Goal: Task Accomplishment & Management: Manage account settings

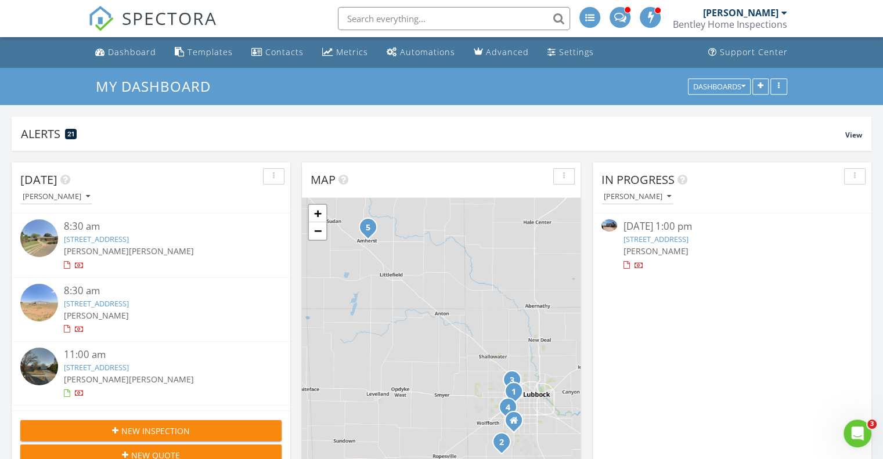
scroll to position [1075, 901]
click at [643, 194] on div "[PERSON_NAME]" at bounding box center [637, 197] width 67 height 8
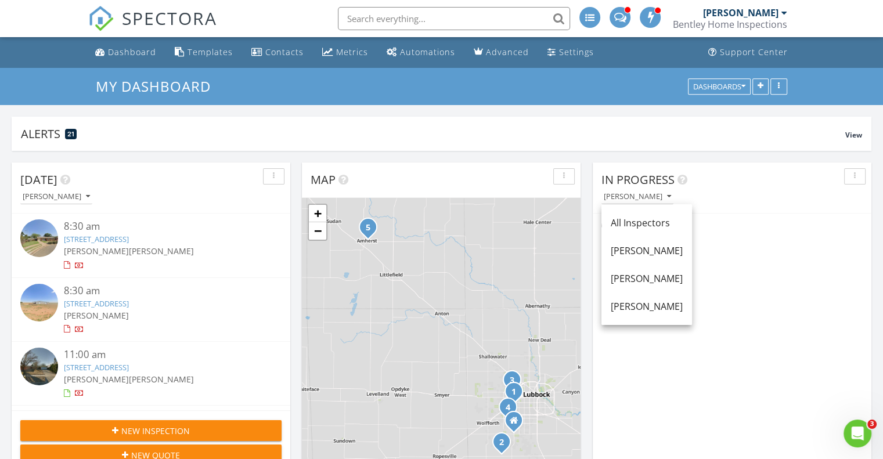
drag, startPoint x: 644, startPoint y: 273, endPoint x: 648, endPoint y: 268, distance: 6.8
click at [646, 273] on div "[PERSON_NAME]" at bounding box center [647, 279] width 72 height 14
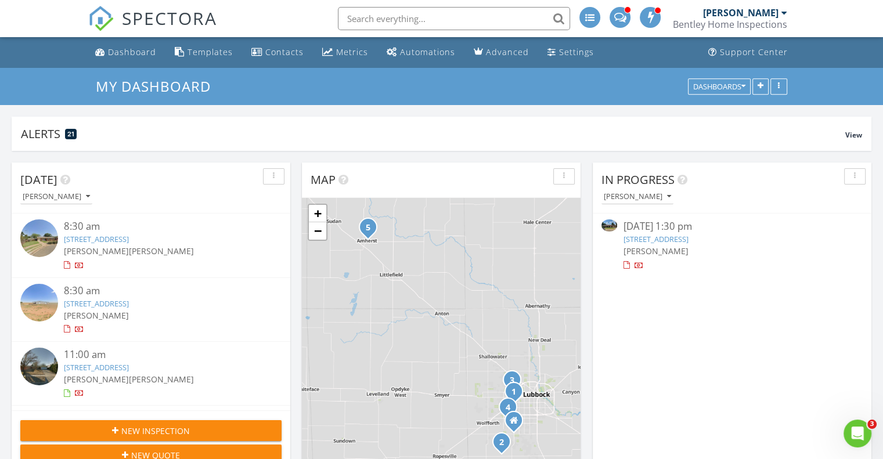
click at [670, 238] on link "3207 80th St, Lubbock, TX 79423" at bounding box center [655, 239] width 65 height 10
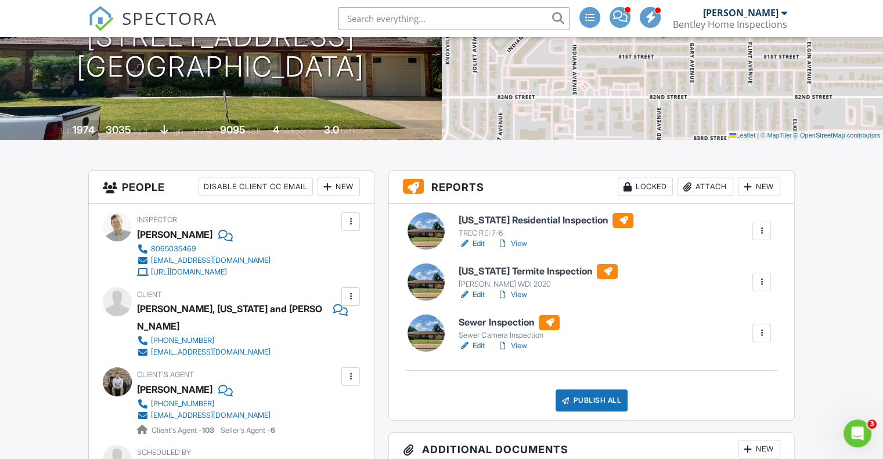
scroll to position [232, 0]
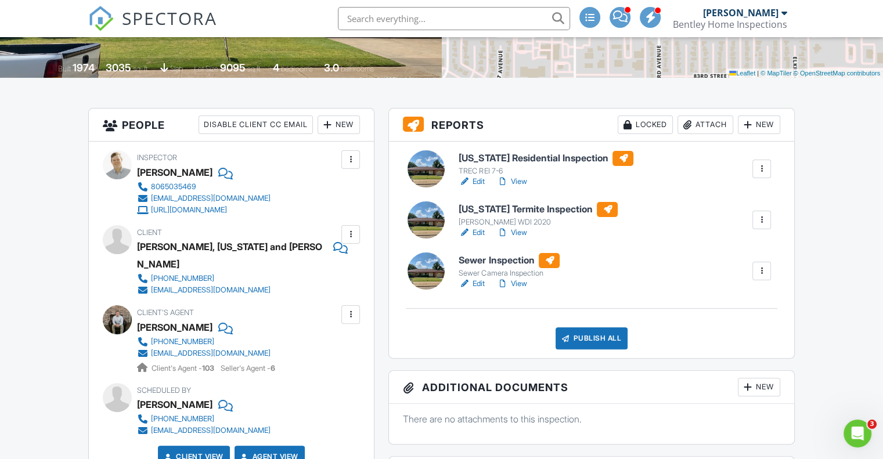
click at [480, 286] on link "Edit" at bounding box center [472, 284] width 26 height 12
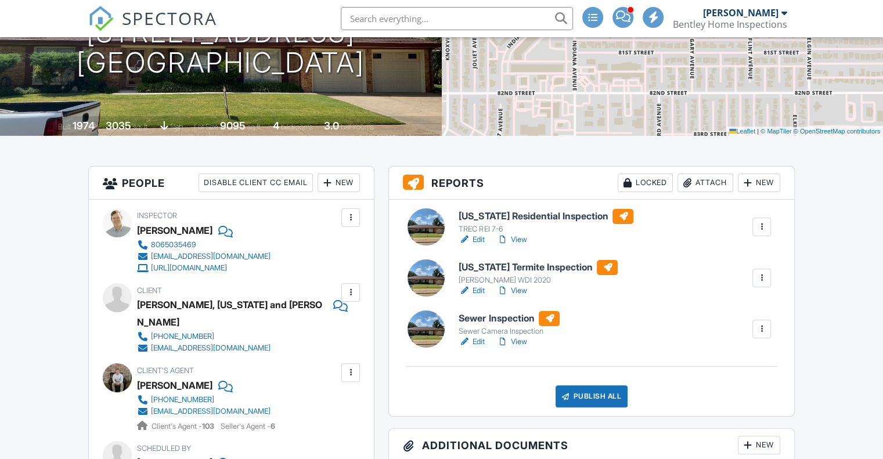
drag, startPoint x: 478, startPoint y: 291, endPoint x: 499, endPoint y: 309, distance: 28.0
click at [478, 291] on link "Edit" at bounding box center [472, 291] width 26 height 12
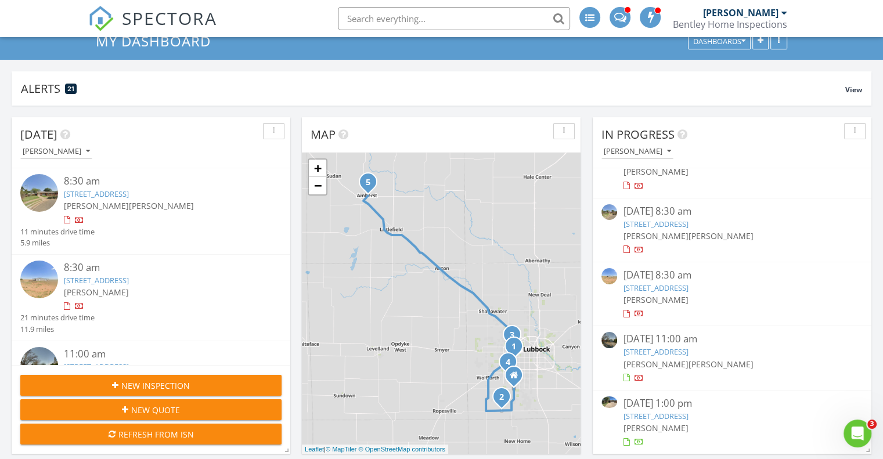
scroll to position [58, 0]
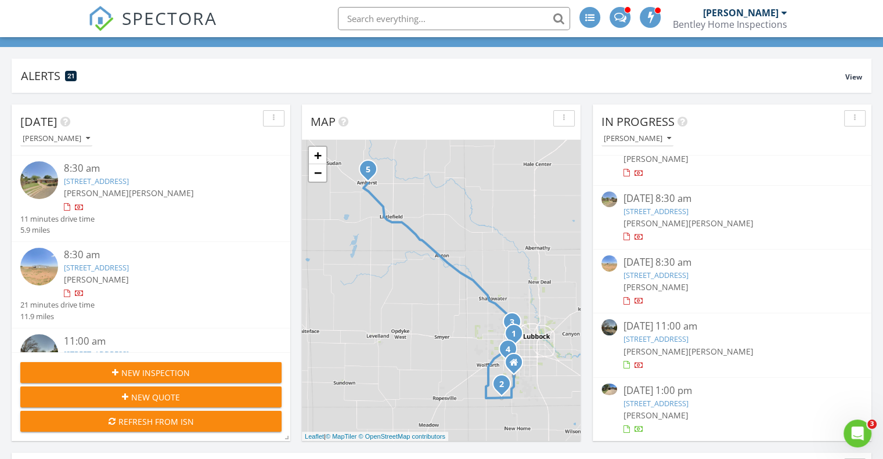
click at [688, 404] on link "5818 90th St, Lubbock, TX 79424" at bounding box center [655, 403] width 65 height 10
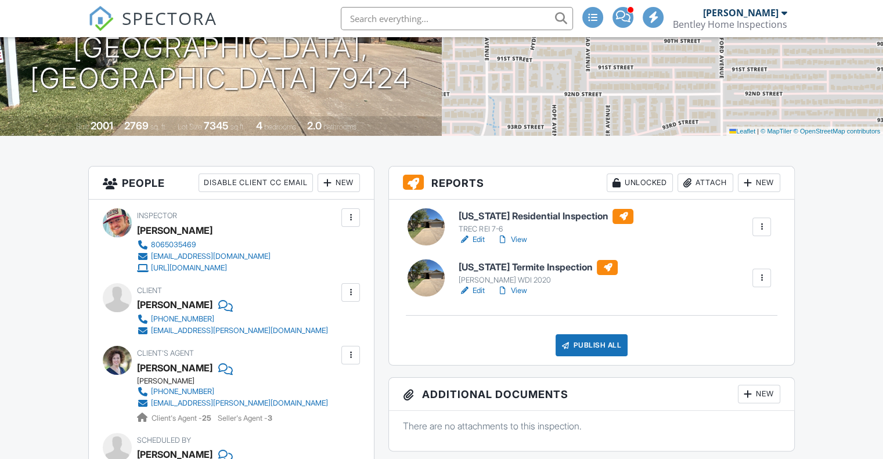
click at [474, 292] on link "Edit" at bounding box center [472, 291] width 26 height 12
